Goal: Task Accomplishment & Management: Use online tool/utility

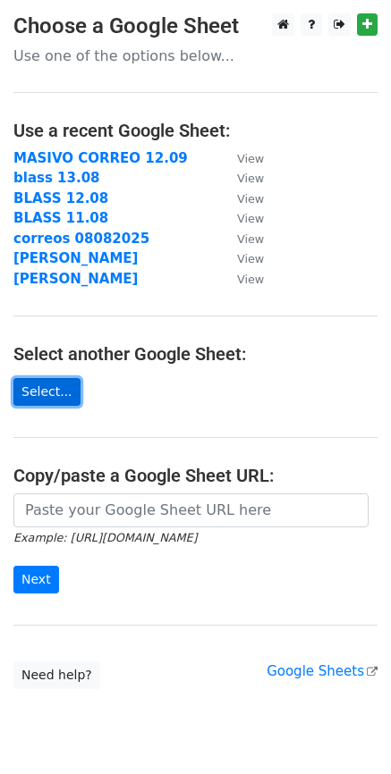
click at [48, 396] on link "Select..." at bounding box center [46, 392] width 67 height 28
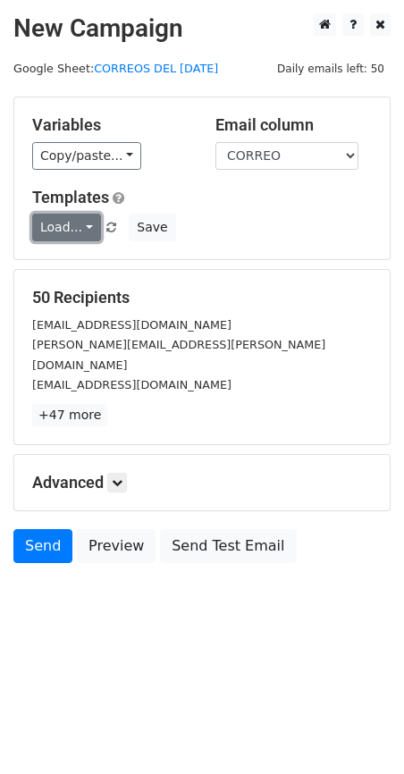
click at [56, 231] on link "Load..." at bounding box center [66, 228] width 69 height 28
click at [54, 240] on link "Load..." at bounding box center [66, 228] width 69 height 28
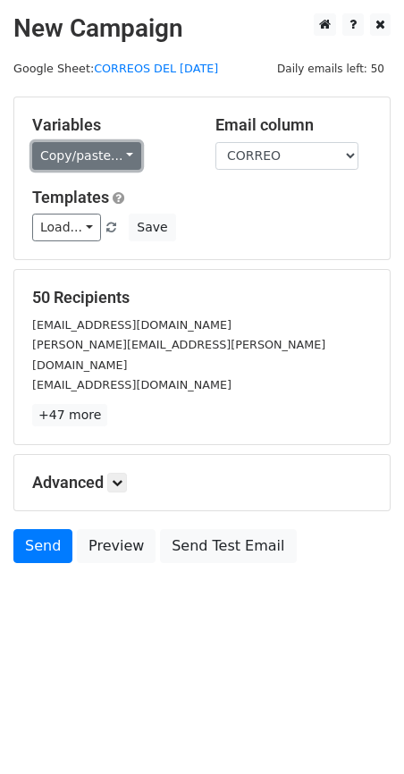
click at [89, 152] on link "Copy/paste..." at bounding box center [86, 156] width 109 height 28
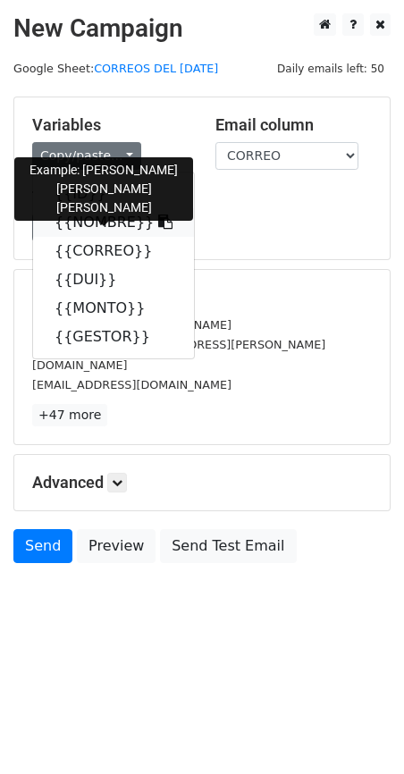
click at [97, 224] on link "{{NOMBRE}}" at bounding box center [113, 222] width 161 height 29
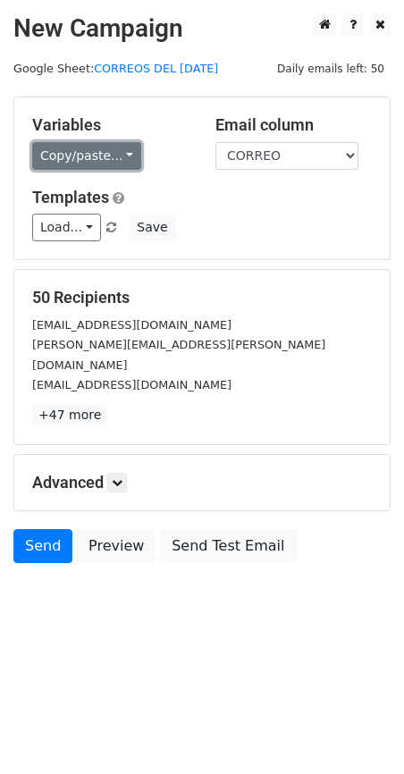
click at [68, 158] on link "Copy/paste..." at bounding box center [86, 156] width 109 height 28
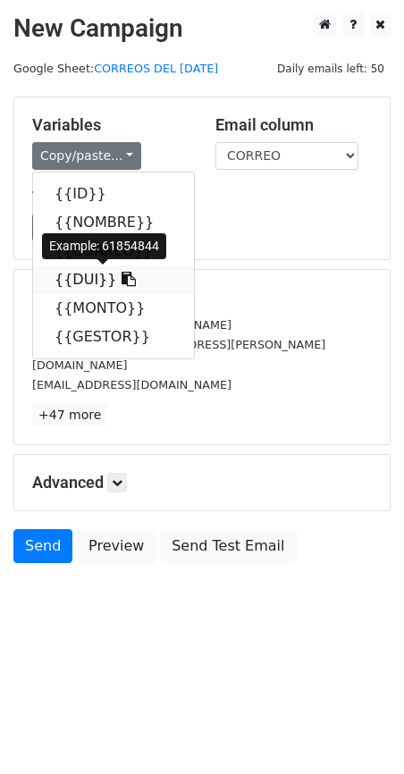
click at [84, 280] on link "{{DUI}}" at bounding box center [113, 280] width 161 height 29
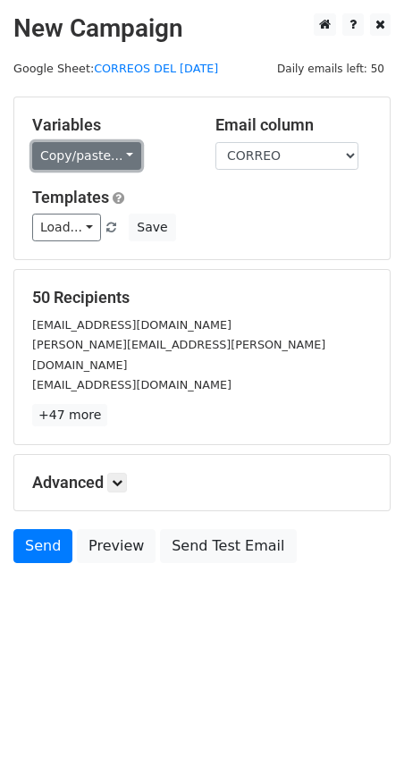
click at [55, 144] on link "Copy/paste..." at bounding box center [86, 156] width 109 height 28
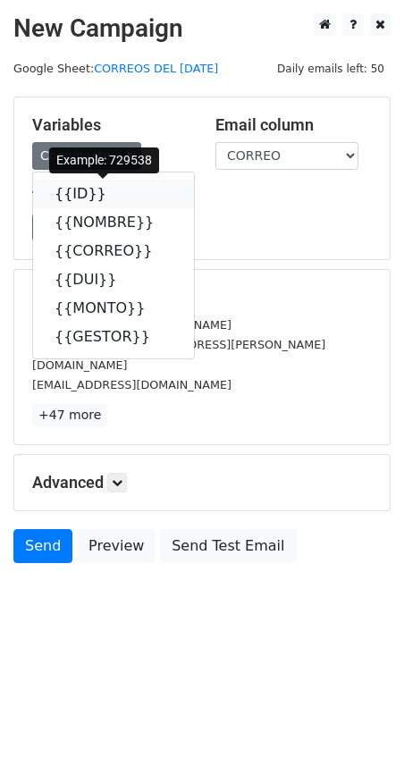
click at [69, 190] on link "{{ID}}" at bounding box center [113, 194] width 161 height 29
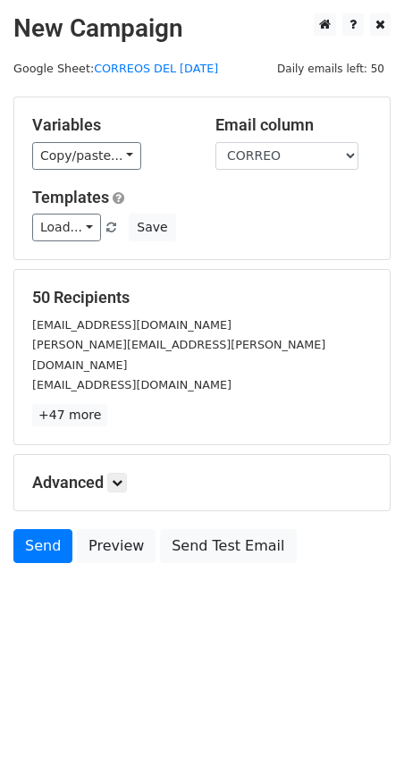
click at [54, 182] on div "Variables Copy/paste... {{ID}} {{NOMBRE}} {{CORREO}} {{DUI}} {{MONTO}} {{GESTOR…" at bounding box center [202, 178] width 376 height 162
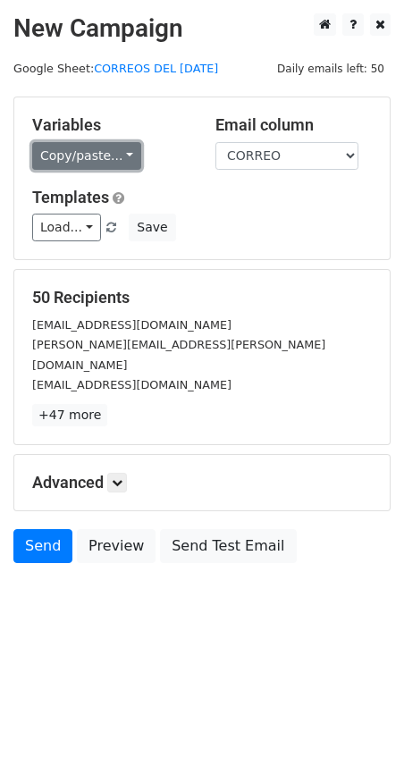
click at [69, 164] on link "Copy/paste..." at bounding box center [86, 156] width 109 height 28
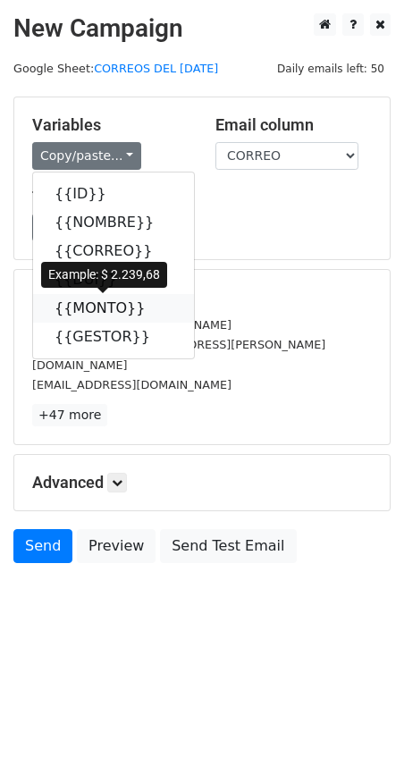
click at [102, 309] on link "{{MONTO}}" at bounding box center [113, 308] width 161 height 29
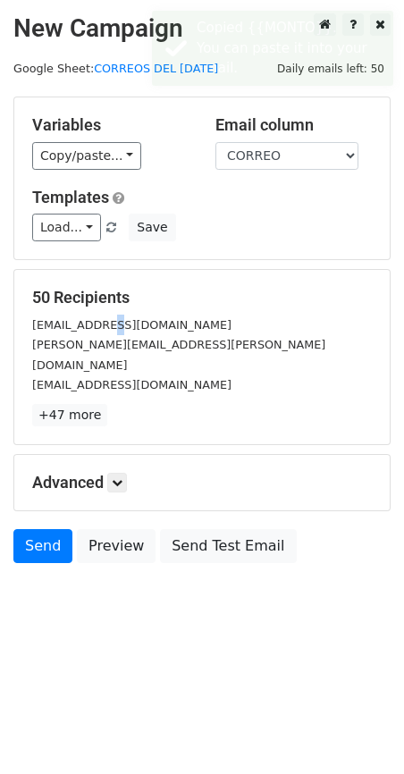
click at [102, 309] on div "50 Recipients [EMAIL_ADDRESS][DOMAIN_NAME] [PERSON_NAME][DOMAIN_NAME][EMAIL_ADD…" at bounding box center [202, 357] width 340 height 139
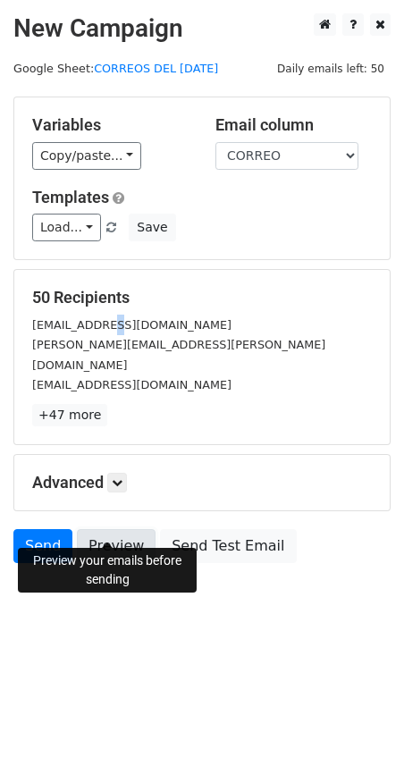
click at [114, 535] on link "Preview" at bounding box center [116, 546] width 79 height 34
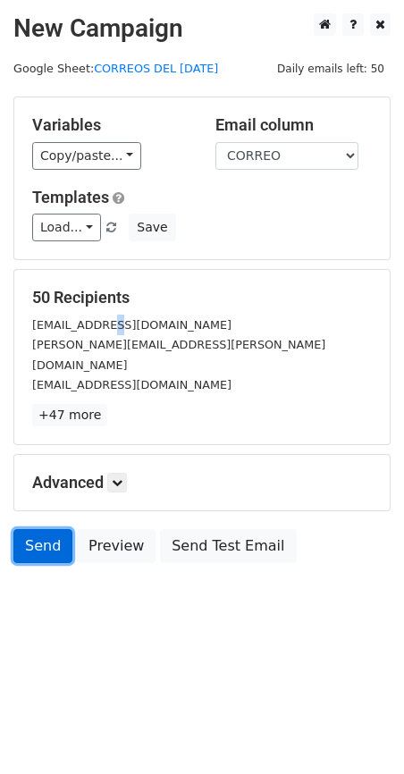
click at [47, 533] on link "Send" at bounding box center [42, 546] width 59 height 34
